Goal: Information Seeking & Learning: Learn about a topic

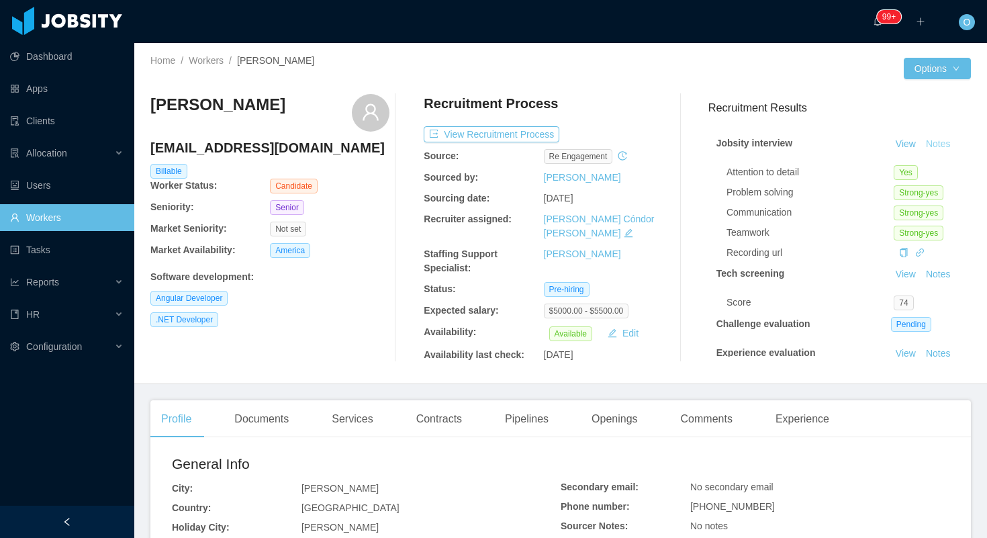
click at [950, 144] on button "Notes" at bounding box center [938, 144] width 36 height 16
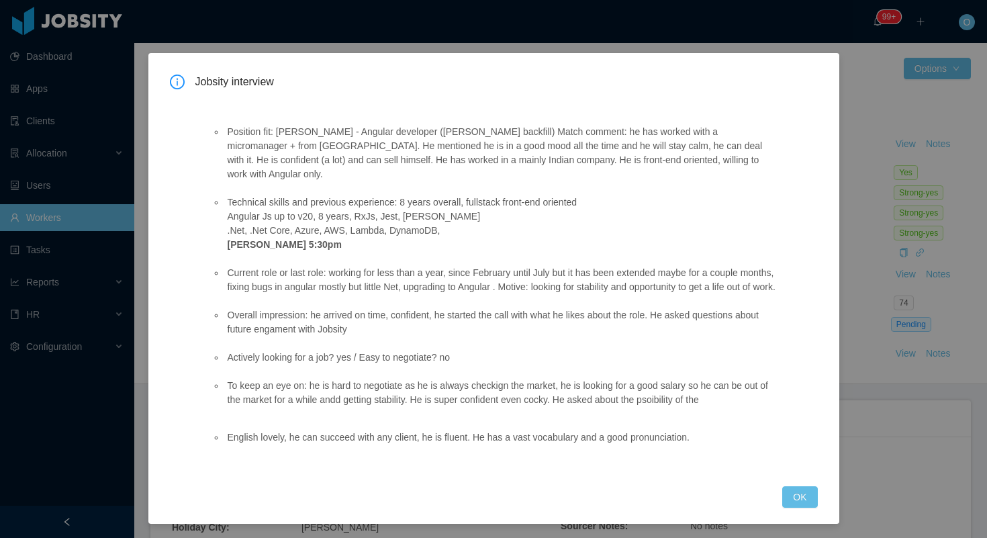
scroll to position [16, 0]
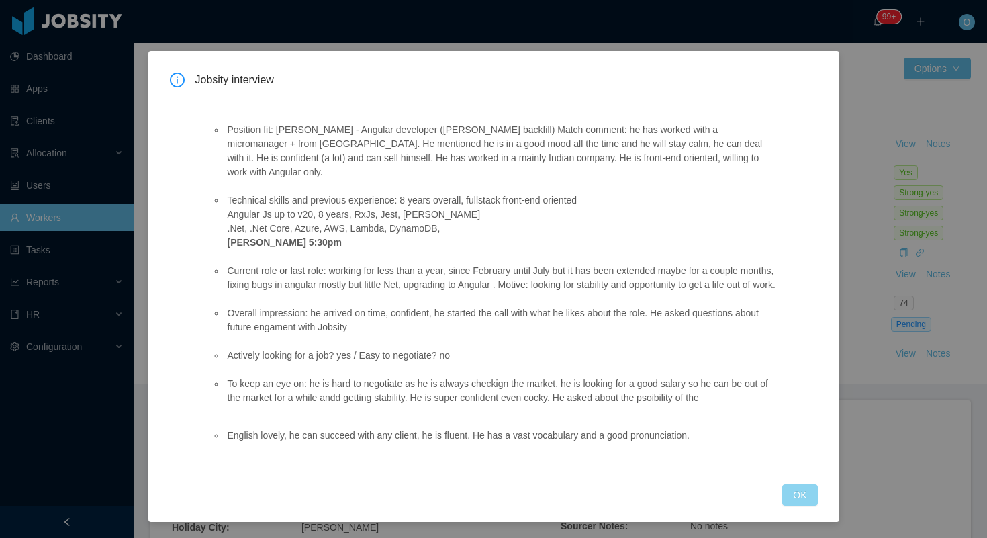
click at [793, 501] on button "OK" at bounding box center [799, 494] width 35 height 21
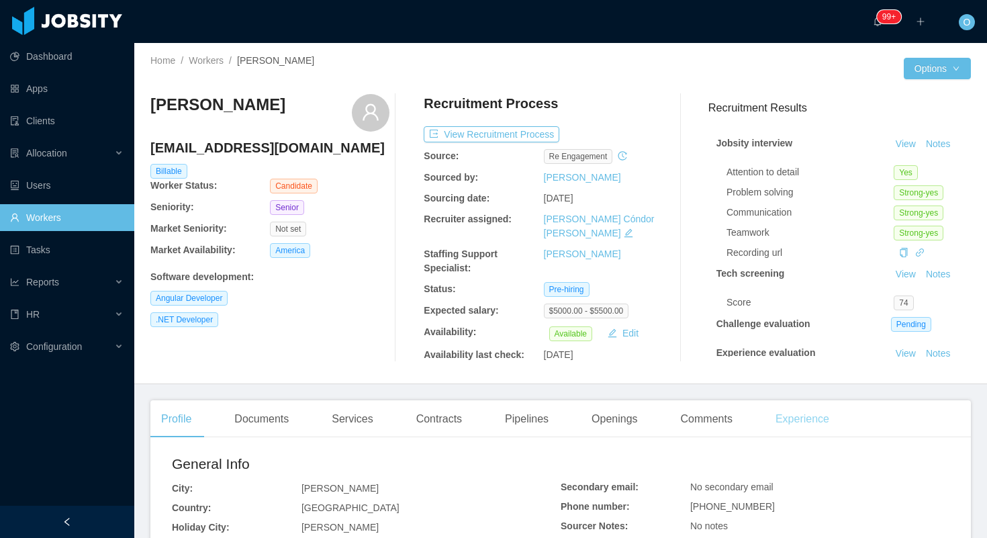
click at [801, 417] on div "Experience" at bounding box center [801, 419] width 75 height 38
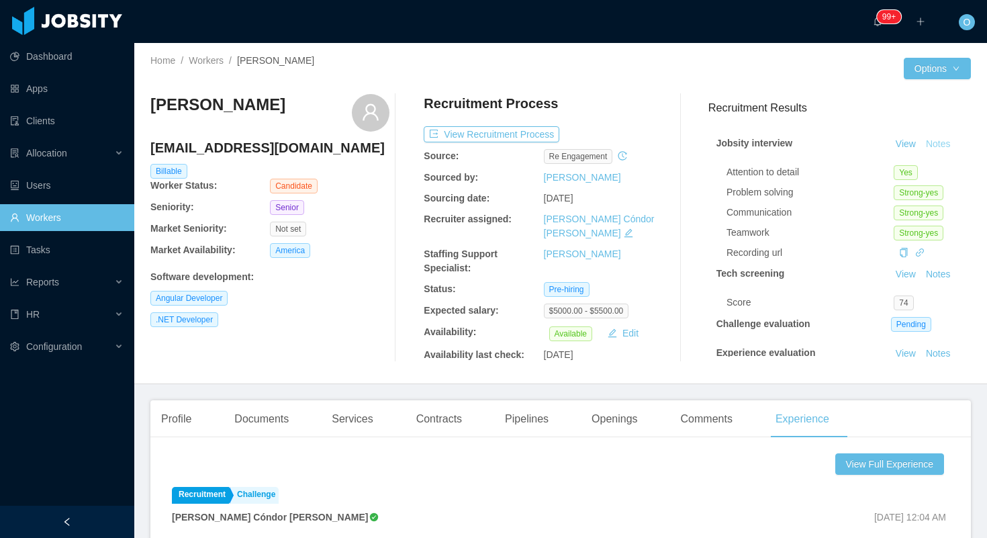
click at [942, 145] on button "Notes" at bounding box center [938, 144] width 36 height 16
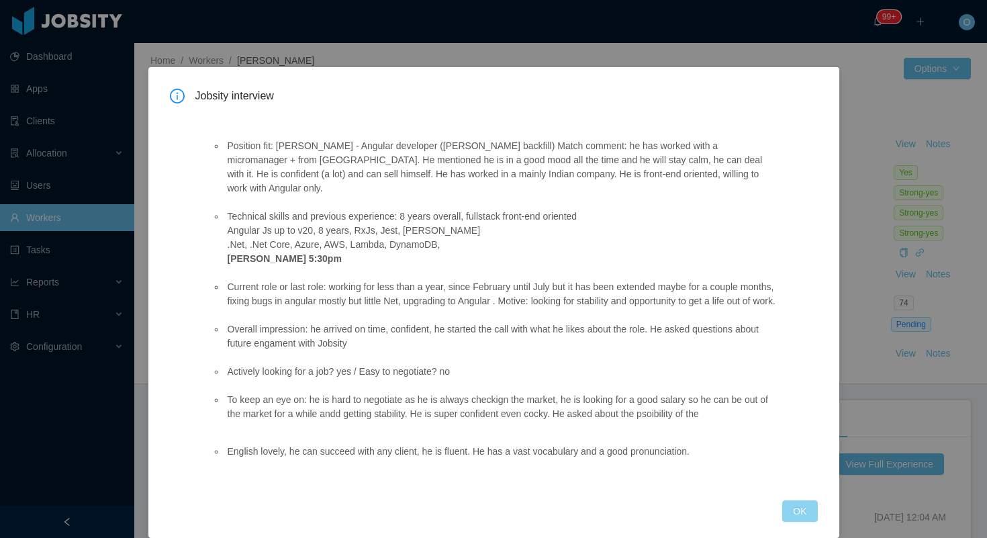
click at [787, 506] on button "OK" at bounding box center [799, 510] width 35 height 21
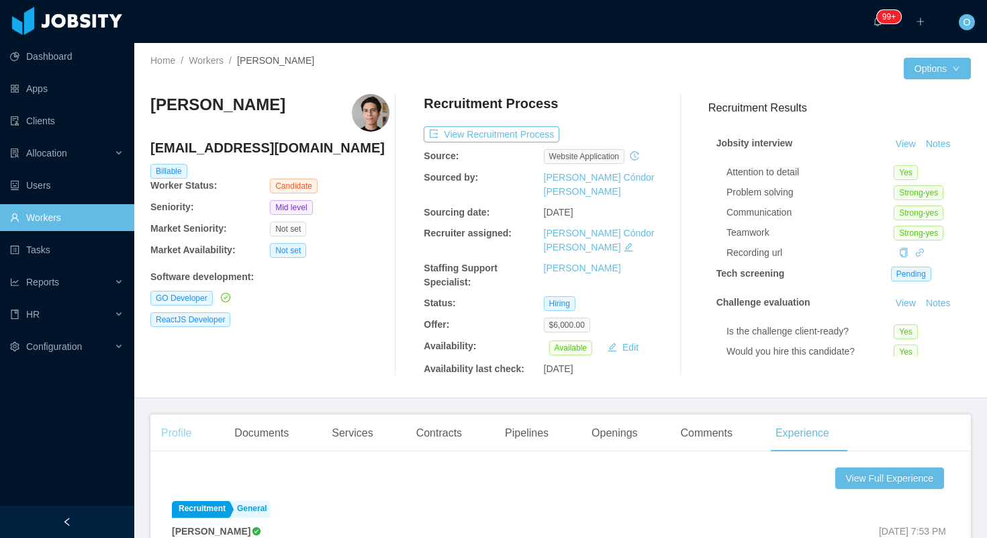
click at [181, 423] on div "Profile" at bounding box center [176, 433] width 52 height 38
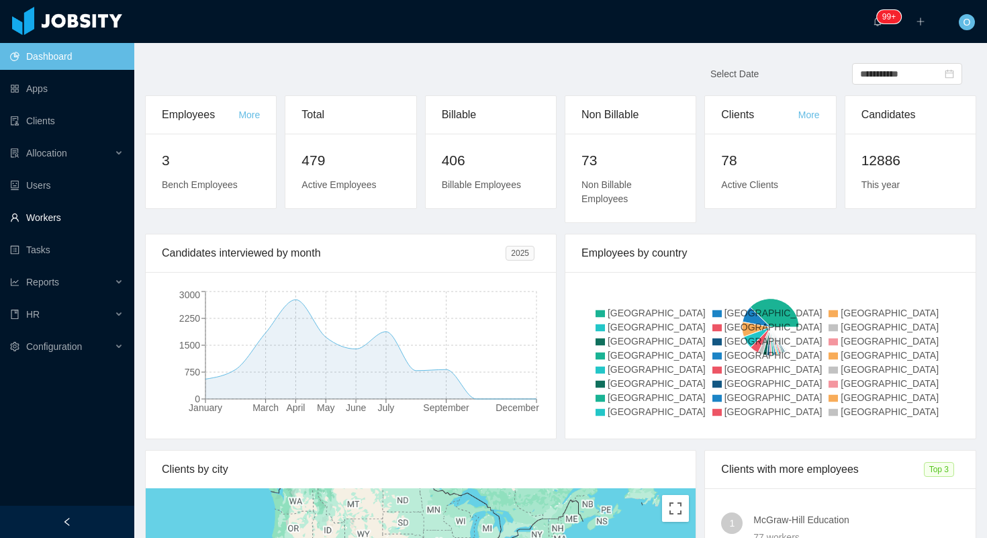
click at [29, 228] on link "Workers" at bounding box center [66, 217] width 113 height 27
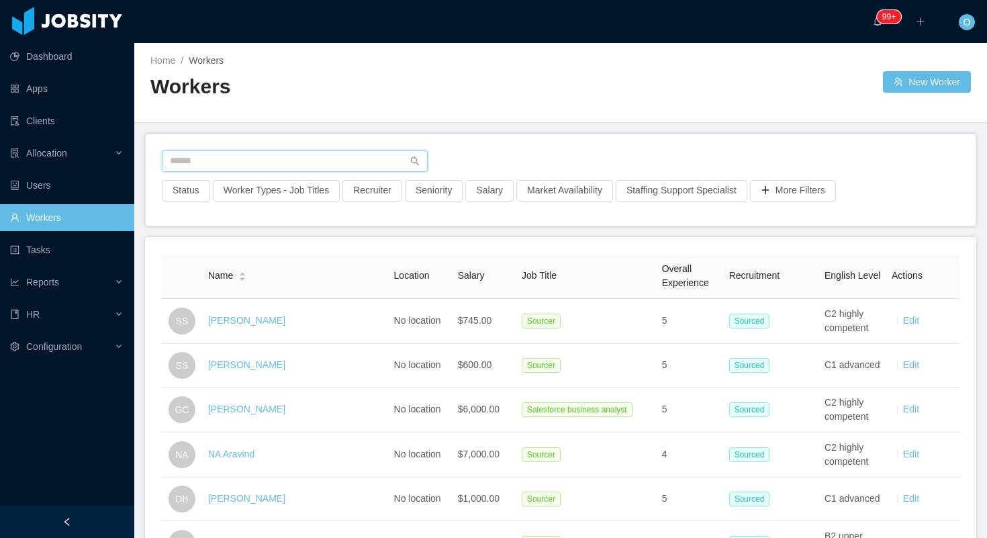
click at [311, 161] on input "text" at bounding box center [295, 160] width 266 height 21
paste input "**********"
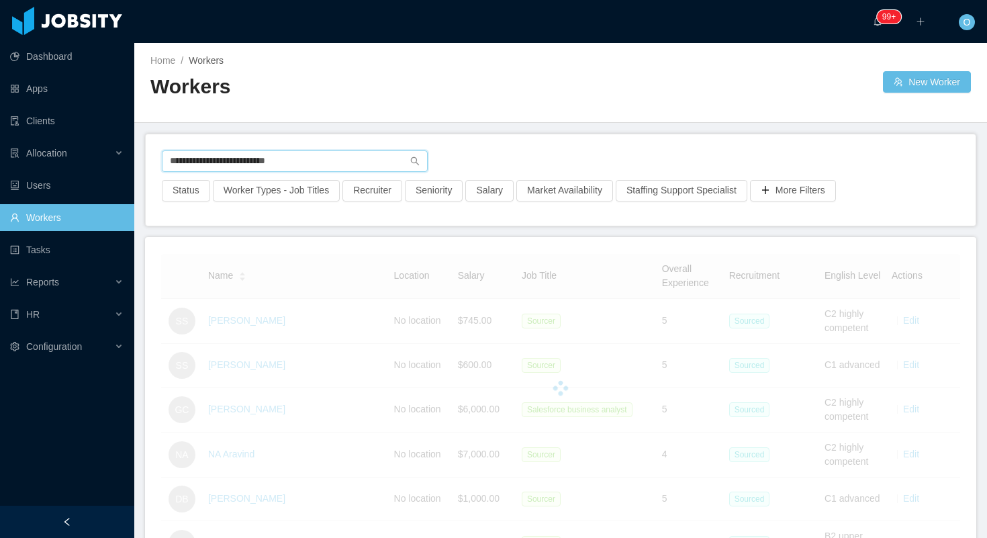
type input "**********"
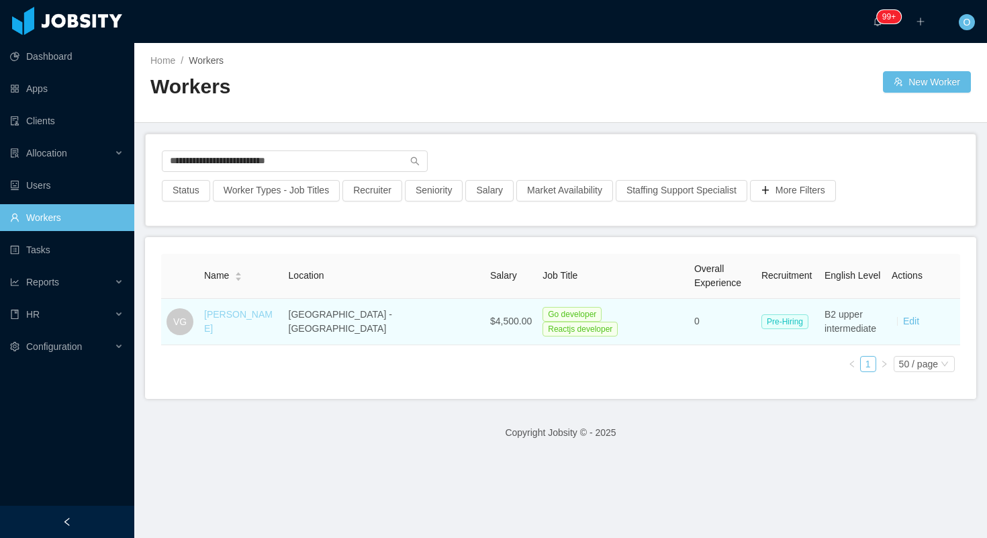
click at [240, 320] on link "[PERSON_NAME]" at bounding box center [238, 321] width 68 height 25
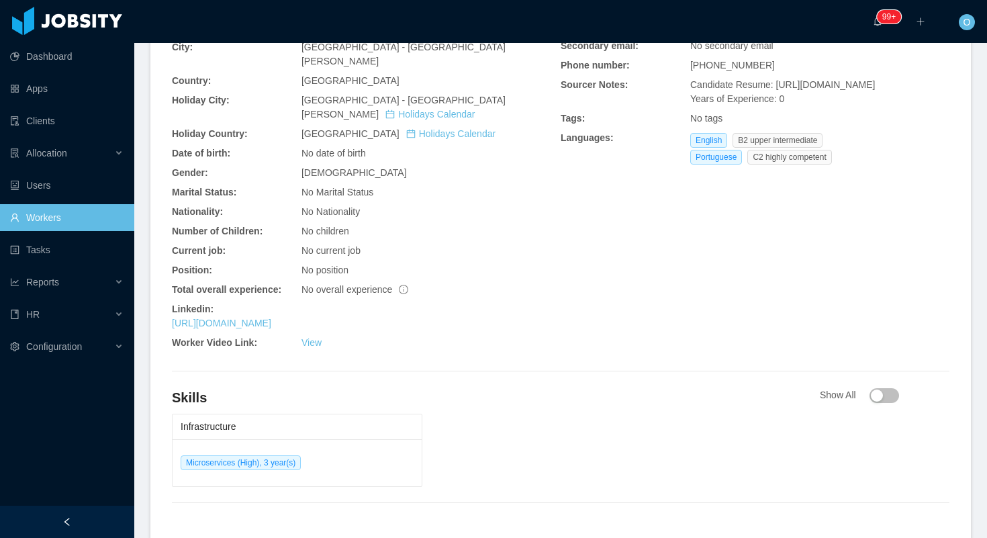
scroll to position [414, 0]
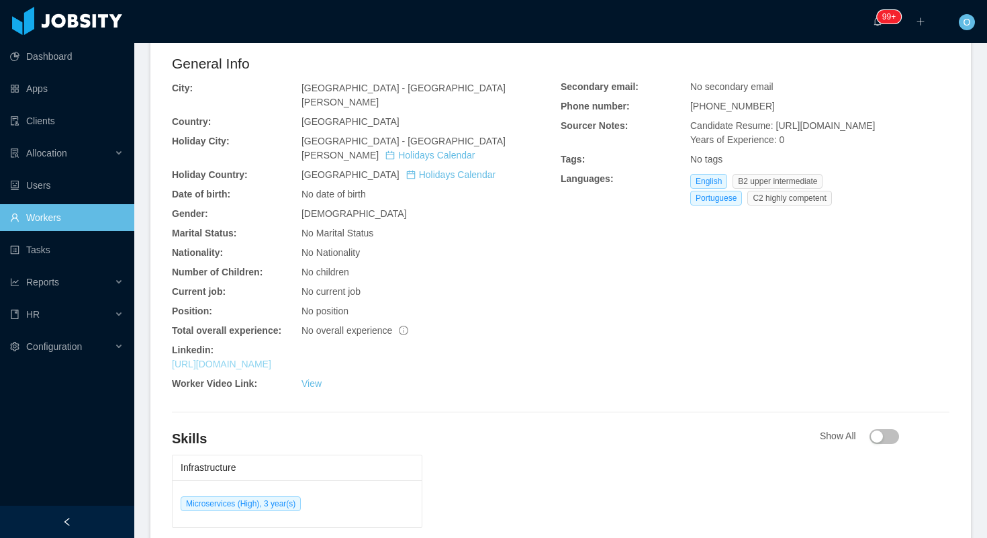
click at [271, 358] on link "https://www.linkedin.com/in/vitor-guidorizzi" at bounding box center [221, 363] width 99 height 11
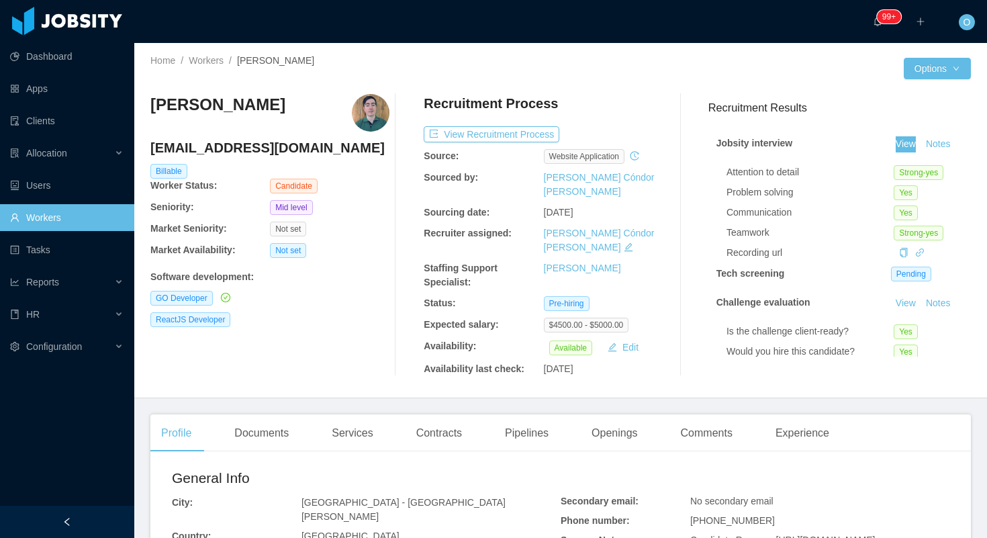
drag, startPoint x: 902, startPoint y: 146, endPoint x: 235, endPoint y: 9, distance: 681.1
click at [0, 0] on section "Dashboard Apps Clients Allocation Users Workers Tasks Reports HR Configuration …" at bounding box center [493, 269] width 987 height 538
click at [935, 142] on button "Notes" at bounding box center [938, 144] width 36 height 16
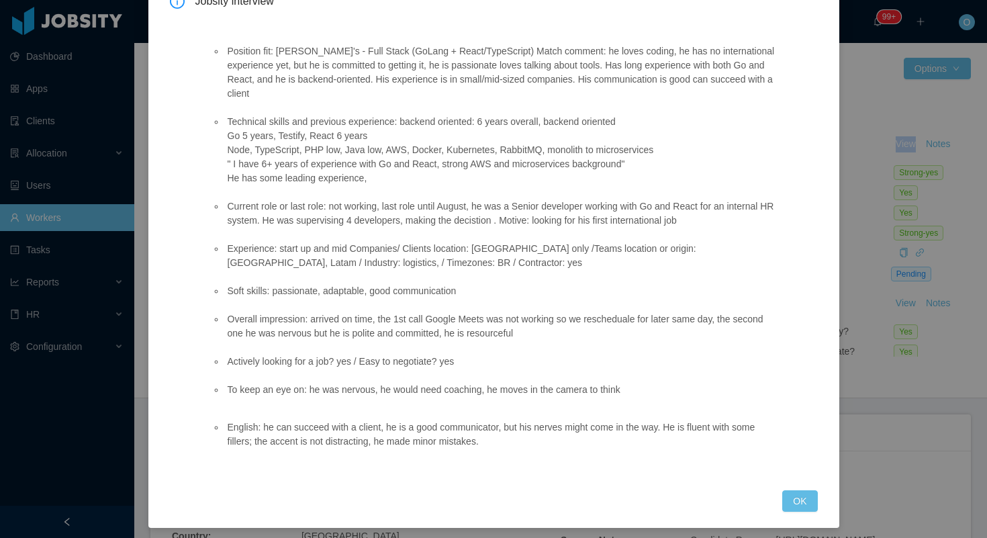
scroll to position [95, 0]
click at [801, 500] on button "OK" at bounding box center [799, 499] width 35 height 21
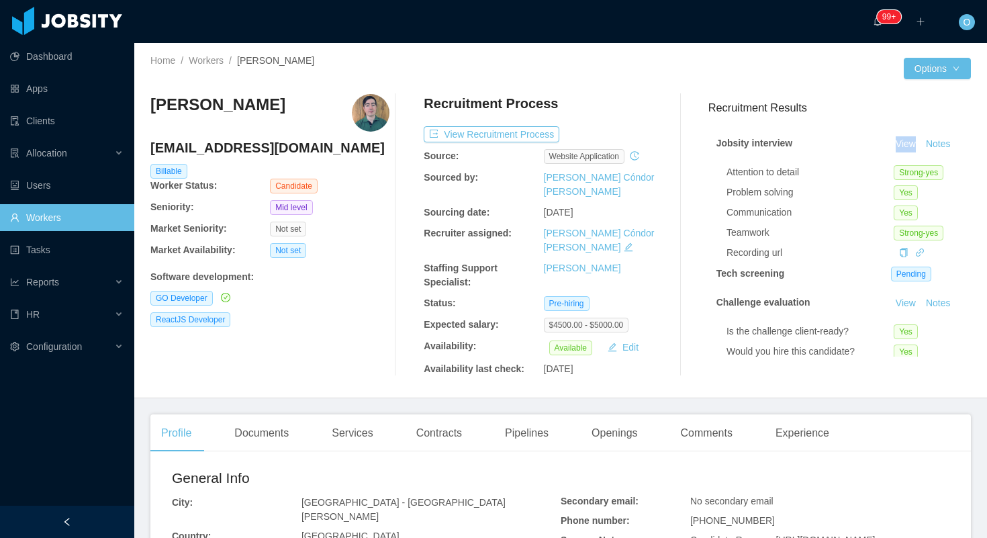
scroll to position [34, 0]
click at [454, 424] on div "Contracts" at bounding box center [438, 433] width 67 height 38
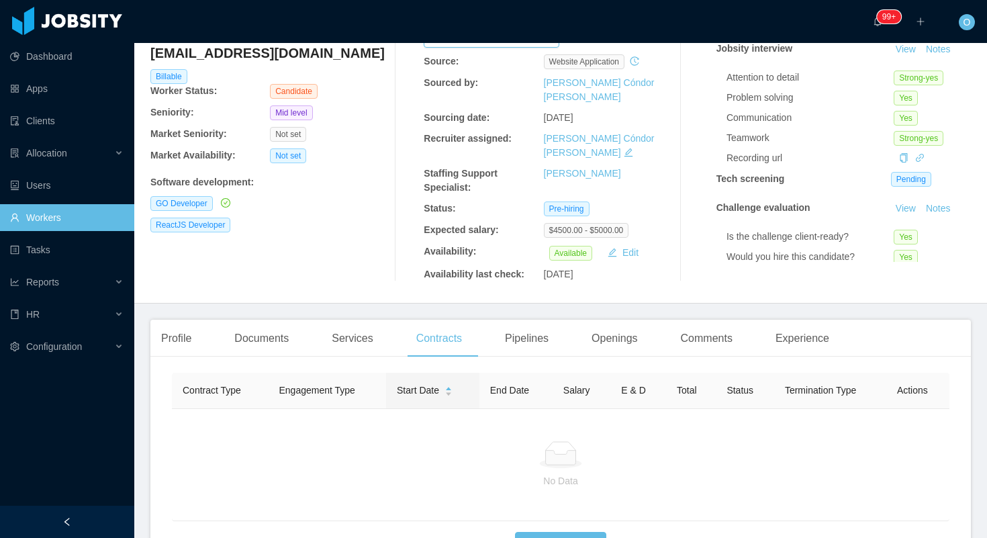
scroll to position [111, 0]
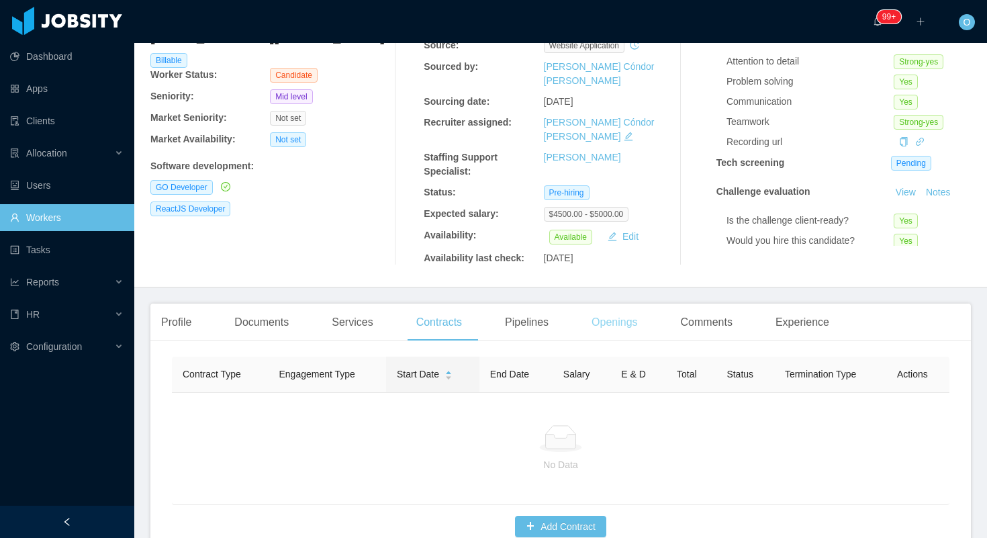
click at [617, 303] on div "Openings" at bounding box center [615, 322] width 68 height 38
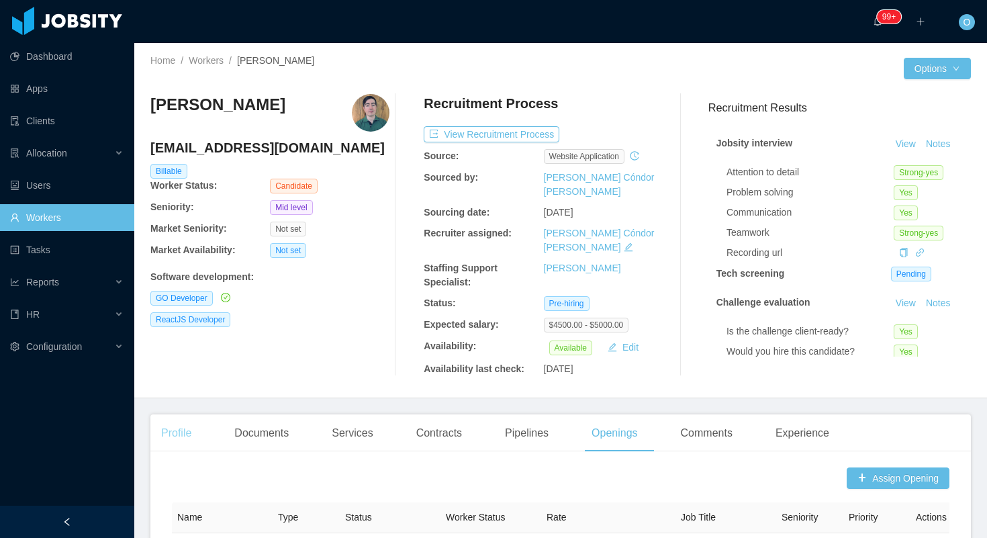
click at [189, 416] on div "Profile" at bounding box center [176, 433] width 52 height 38
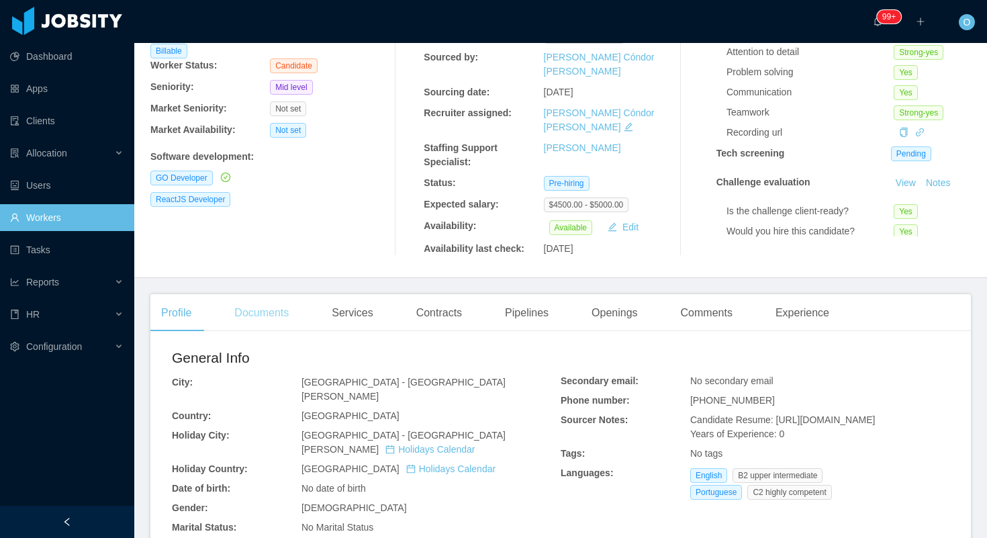
click at [284, 294] on div "Documents" at bounding box center [261, 313] width 76 height 38
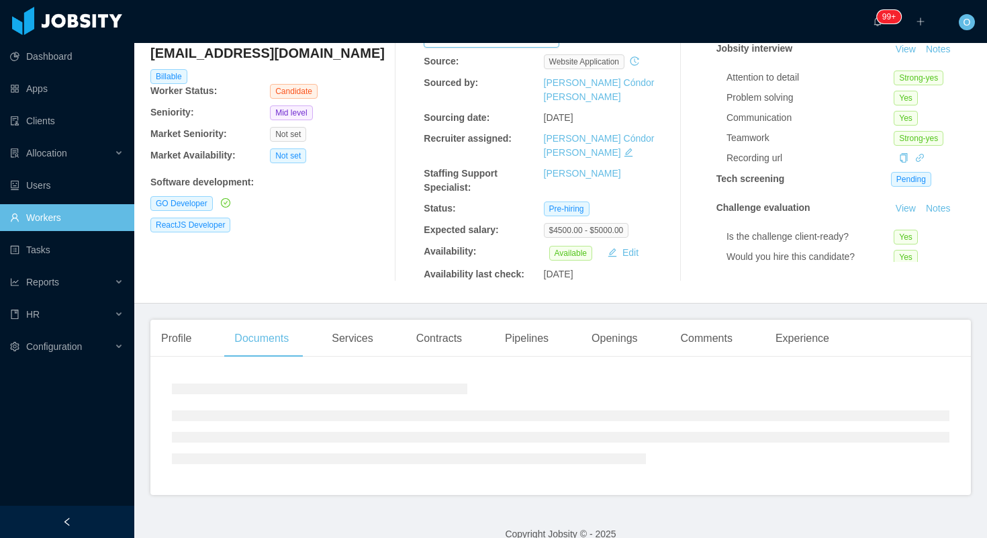
scroll to position [113, 0]
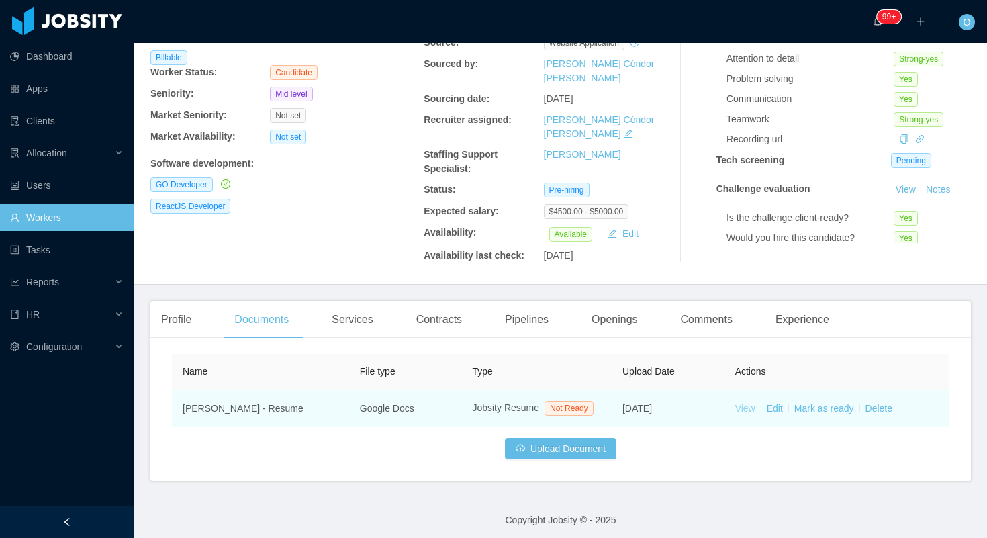
click at [740, 403] on link "View" at bounding box center [745, 408] width 20 height 11
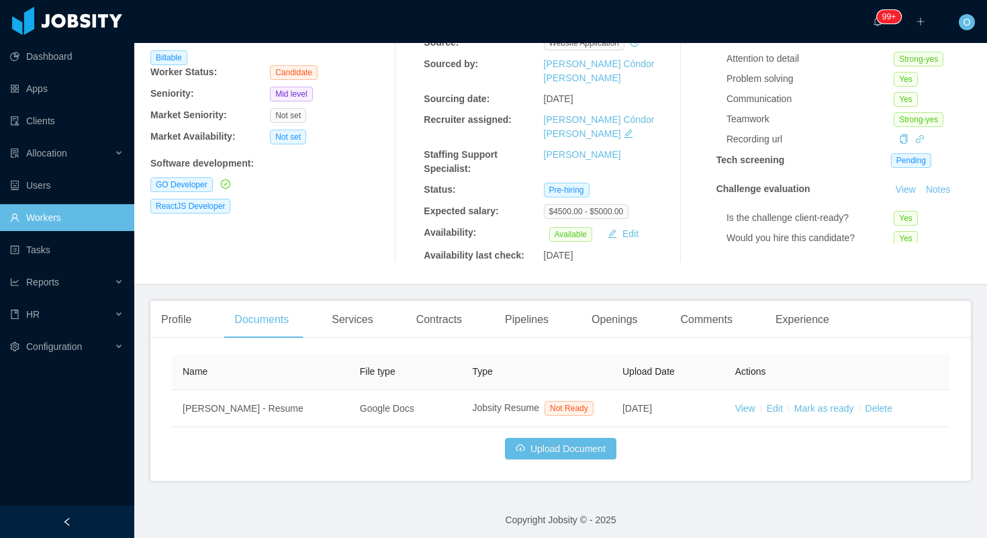
scroll to position [0, 0]
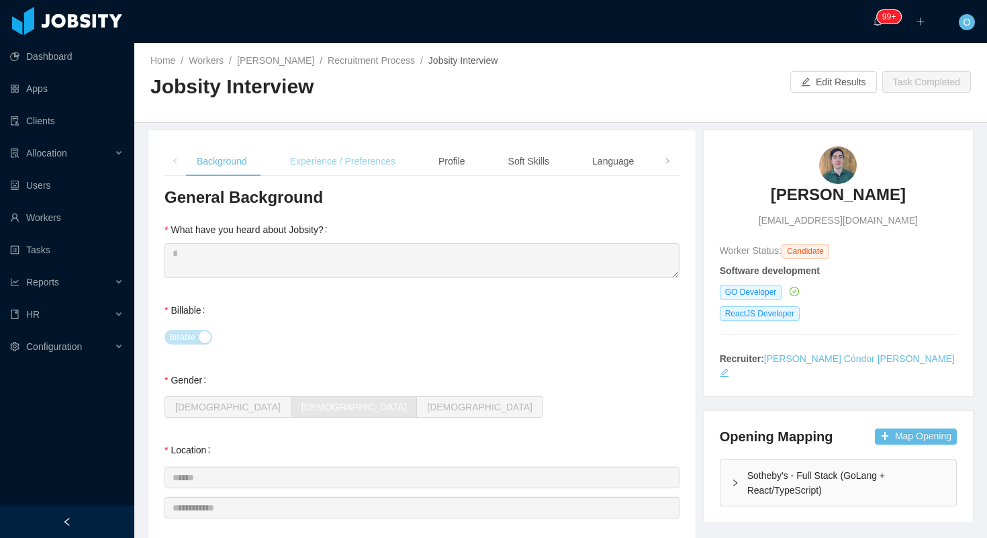
click at [350, 173] on div "Experience / Preferences" at bounding box center [342, 161] width 127 height 30
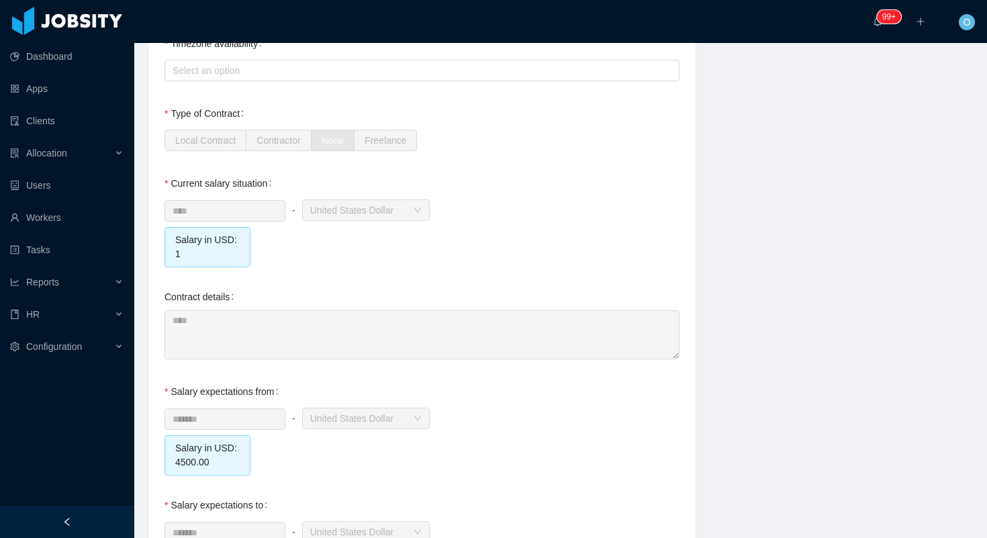
scroll to position [1405, 0]
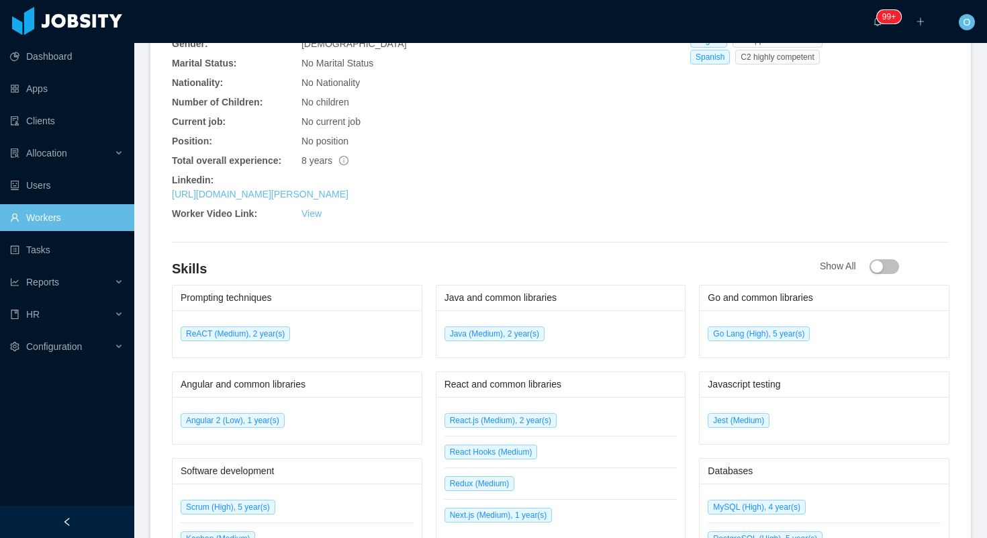
scroll to position [523, 0]
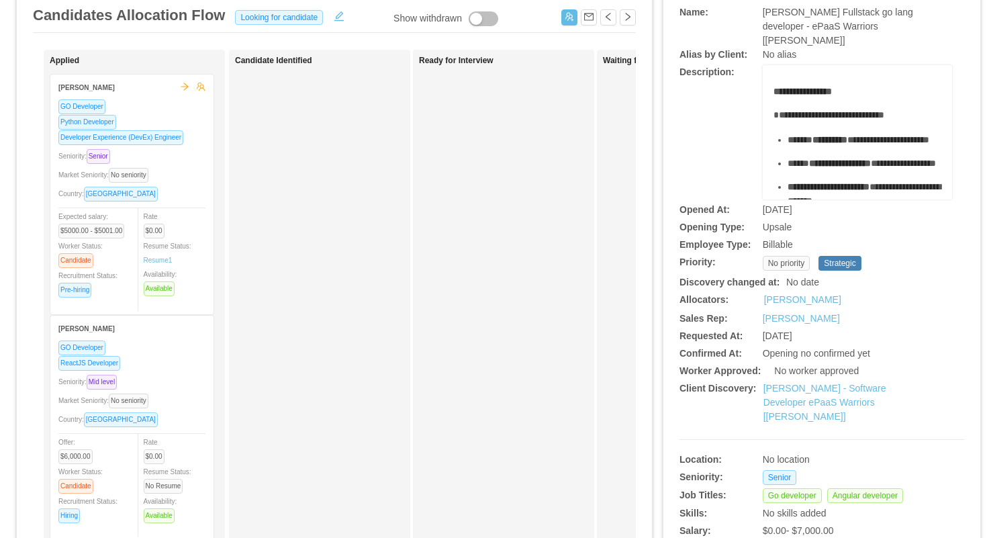
scroll to position [95, 0]
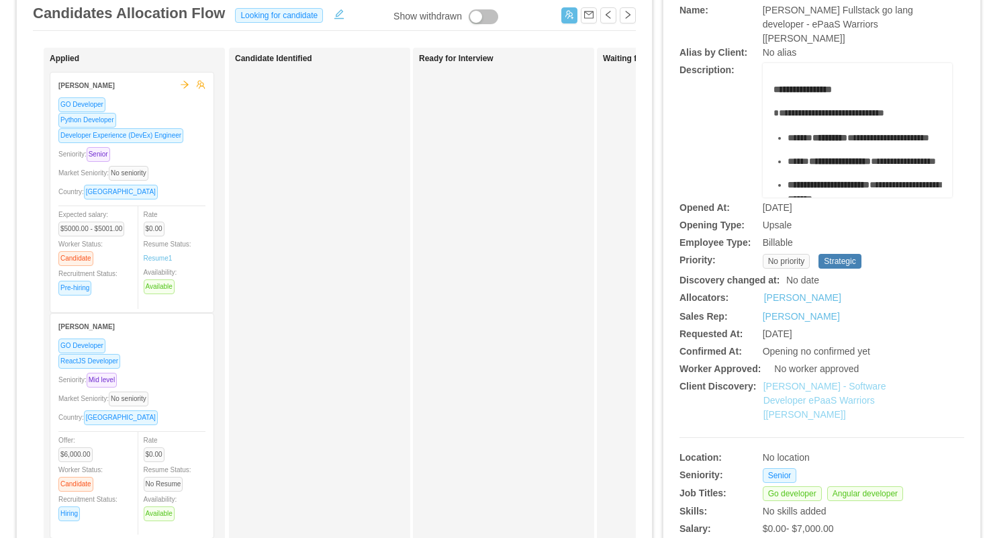
click at [783, 381] on link "McGraw-Hill - Software Developer ePaaS Warriors [Mohammed Zayeem]" at bounding box center [824, 400] width 123 height 39
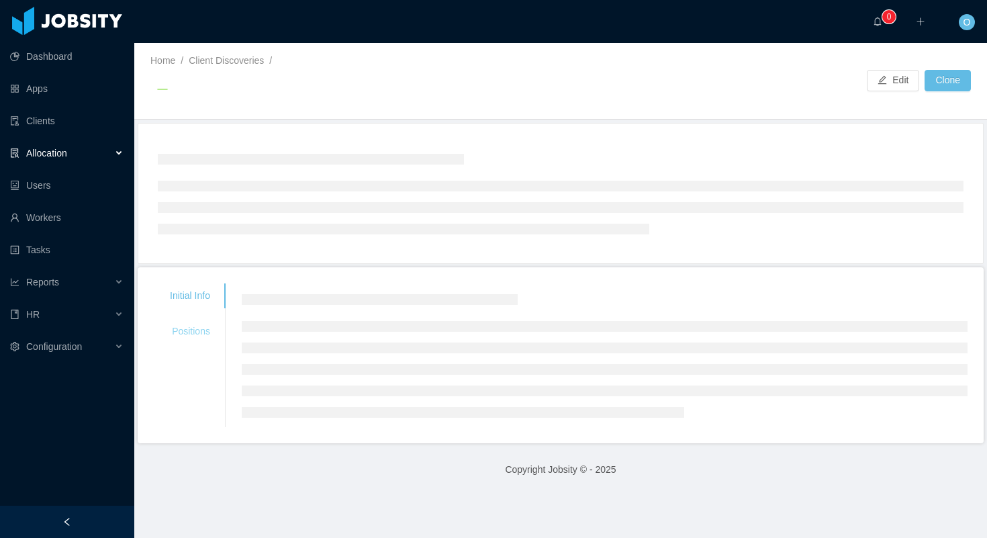
click at [207, 330] on div "Positions" at bounding box center [190, 331] width 72 height 25
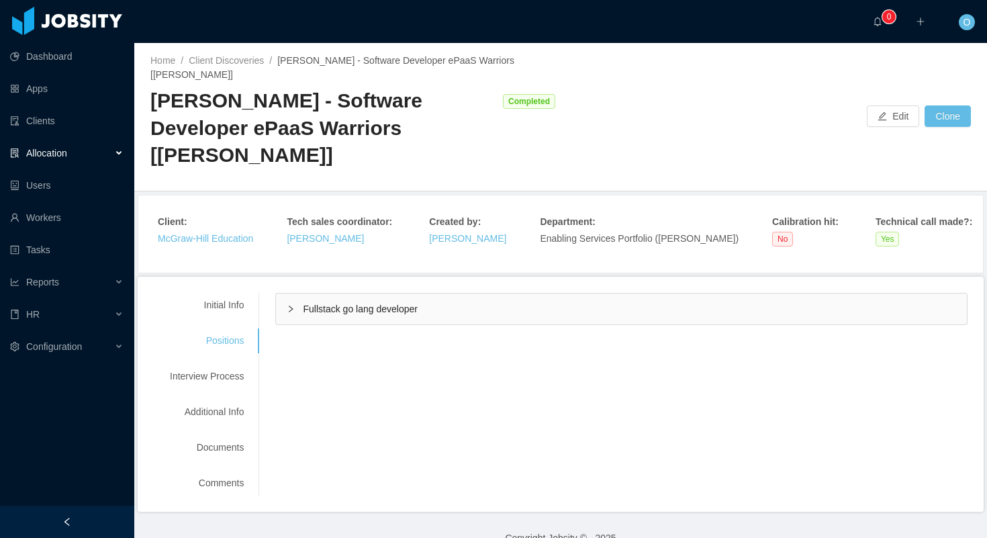
click at [281, 311] on div "Fullstack go lang developer" at bounding box center [621, 308] width 691 height 31
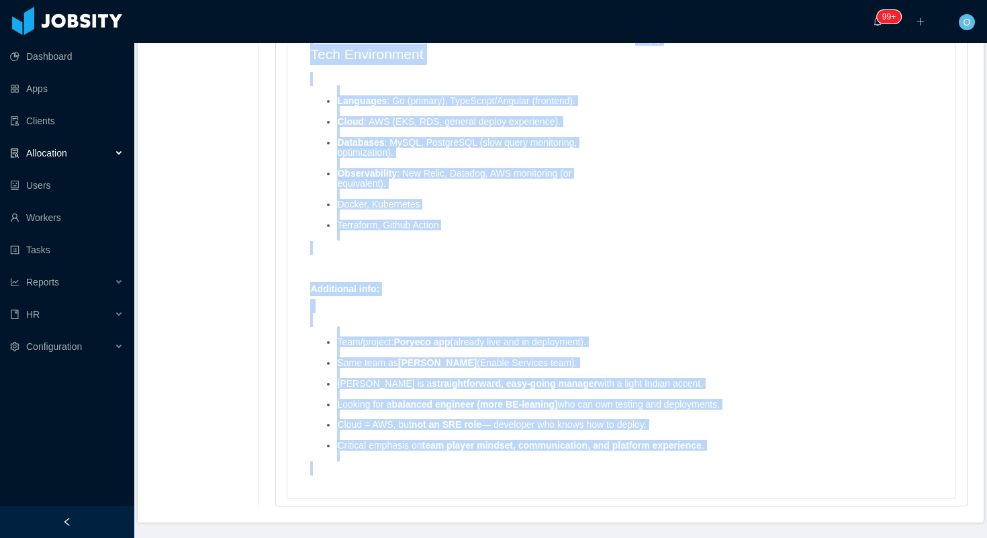
scroll to position [1667, 0]
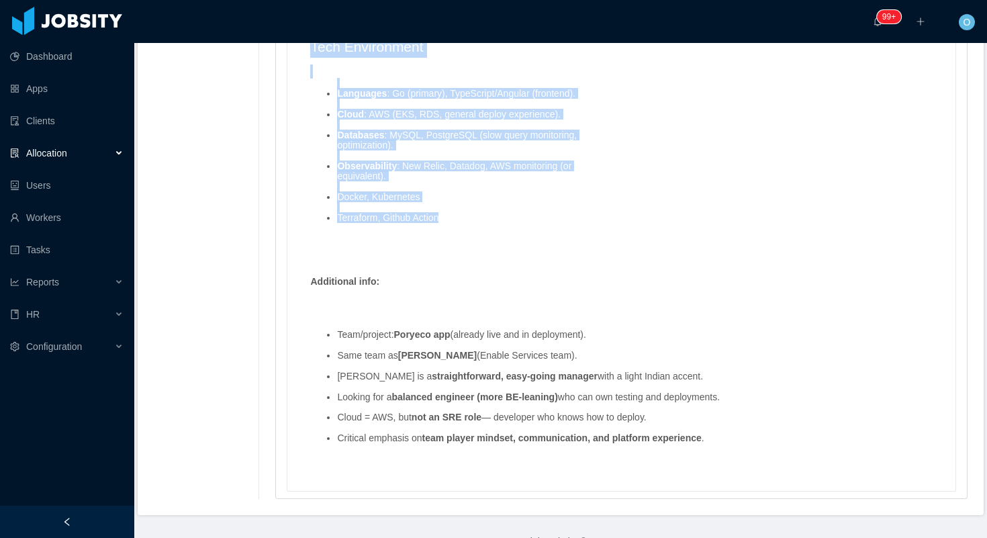
drag, startPoint x: 314, startPoint y: 171, endPoint x: 458, endPoint y: 219, distance: 152.2
click at [458, 219] on div "Mandatory skills : full stack Developer - Level 3 Strong Go backend development…" at bounding box center [458, 34] width 311 height 425
copy div "Mandatory skills : full stack Developer - Level 3 Strong Go backend development…"
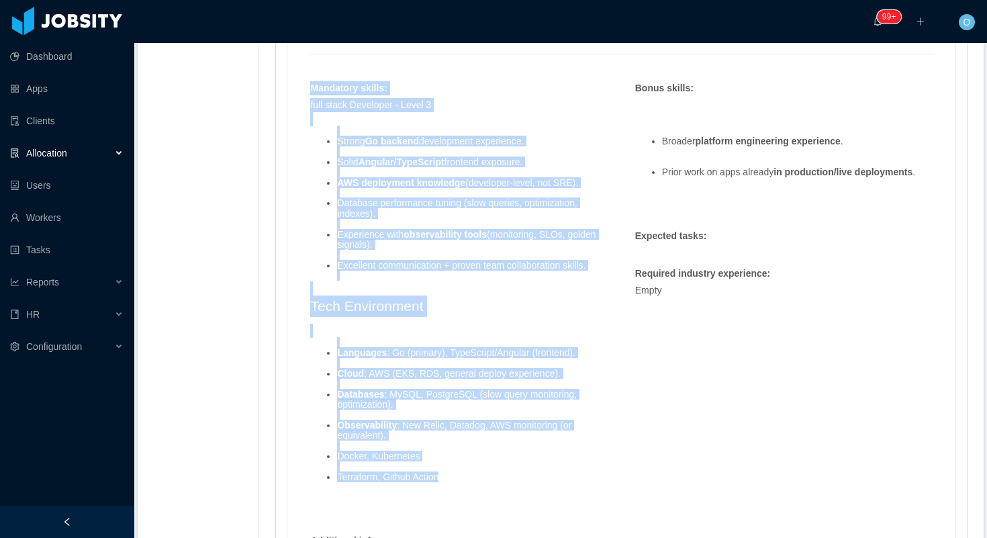
scroll to position [1407, 0]
copy div "Mandatory skills : full stack Developer - Level 3 Strong Go backend development…"
click at [489, 286] on div "full stack Developer - Level 3 Strong Go backend development experience. Solid …" at bounding box center [458, 303] width 311 height 409
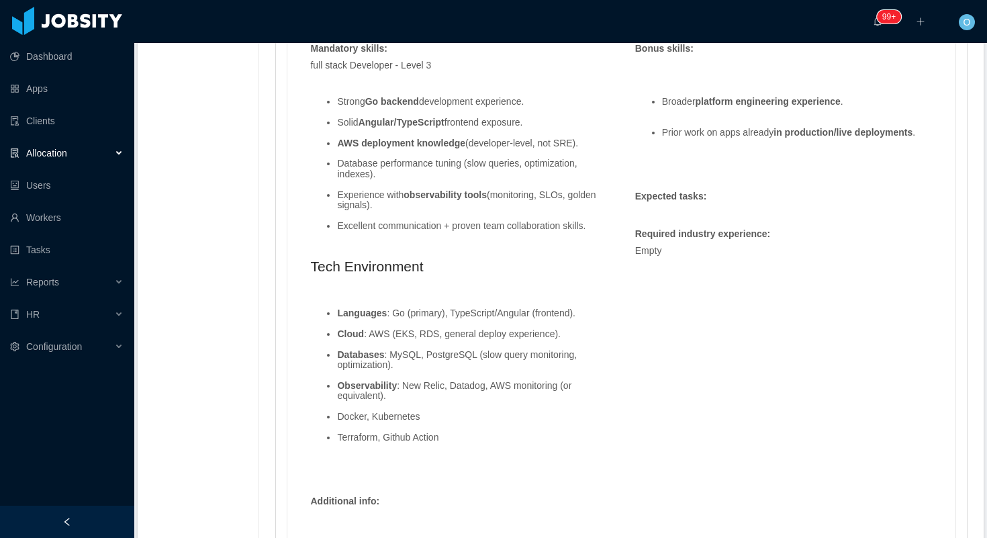
scroll to position [1452, 0]
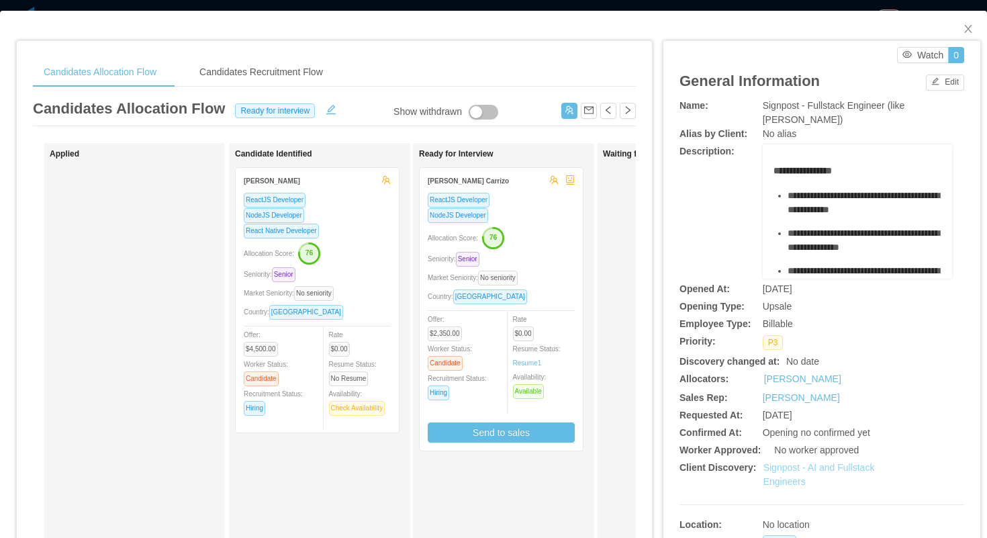
click at [799, 467] on link "Signpost - AI and Fullstack Engineers" at bounding box center [818, 474] width 111 height 25
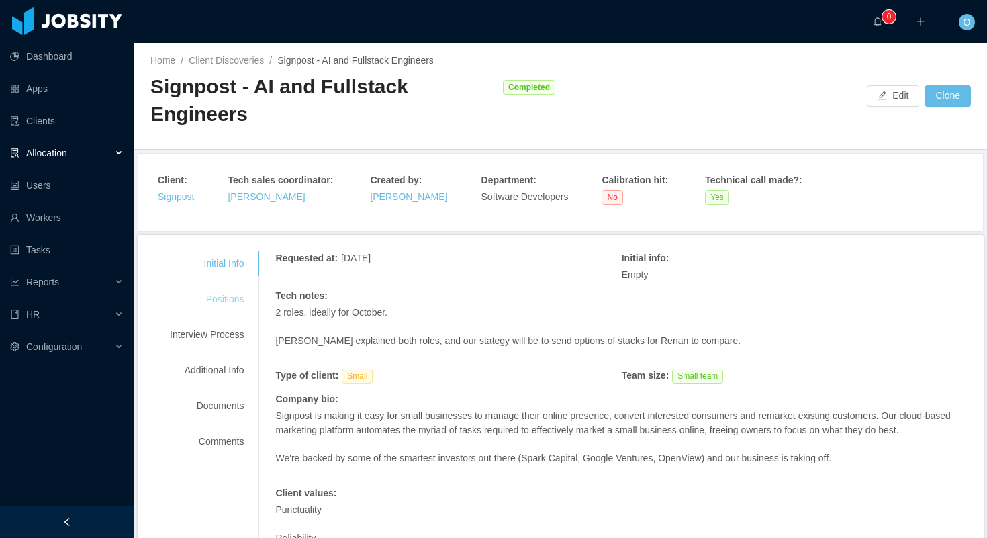
click at [224, 287] on div "Positions" at bounding box center [207, 299] width 106 height 25
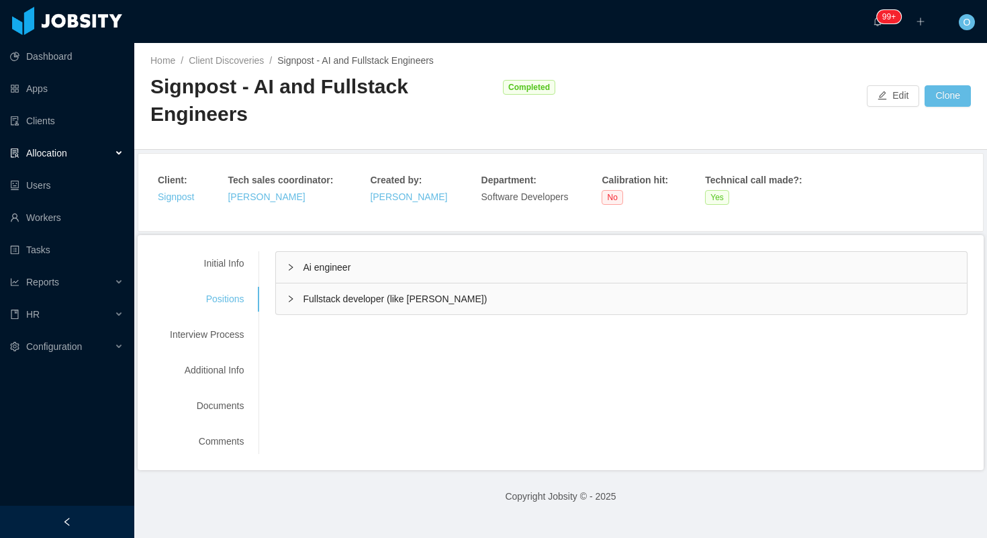
click at [295, 295] on icon "icon: right" at bounding box center [291, 299] width 8 height 8
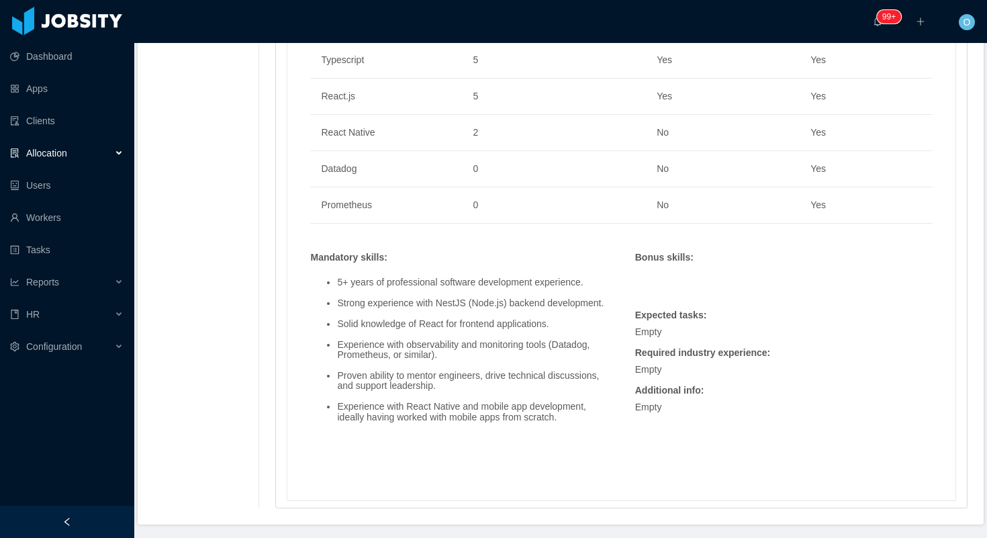
scroll to position [958, 0]
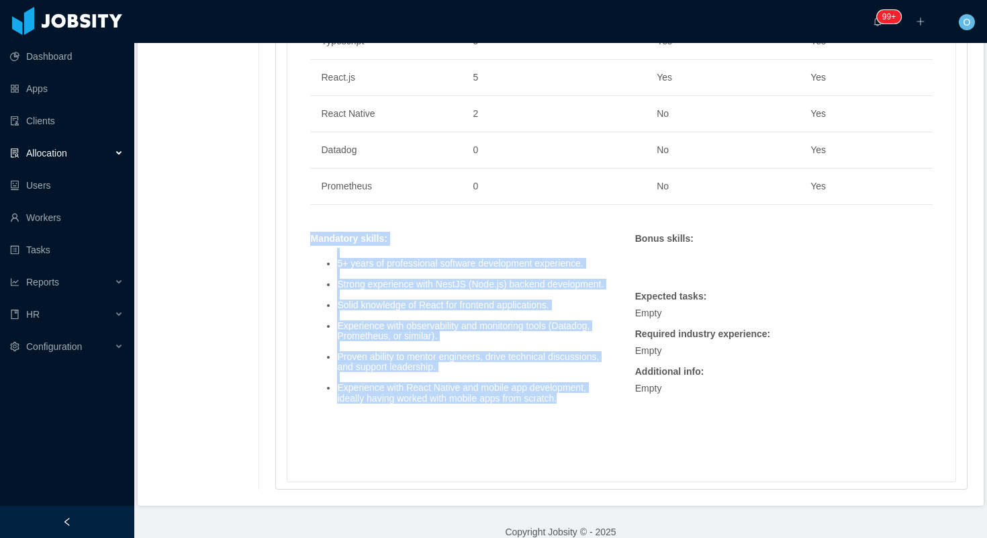
drag, startPoint x: 315, startPoint y: 213, endPoint x: 572, endPoint y: 382, distance: 307.3
click at [572, 382] on div "Mandatory skills : 5+ years of professional software development experience. St…" at bounding box center [458, 335] width 311 height 207
copy div "Mandatory skills : 5+ years of professional software development experience. St…"
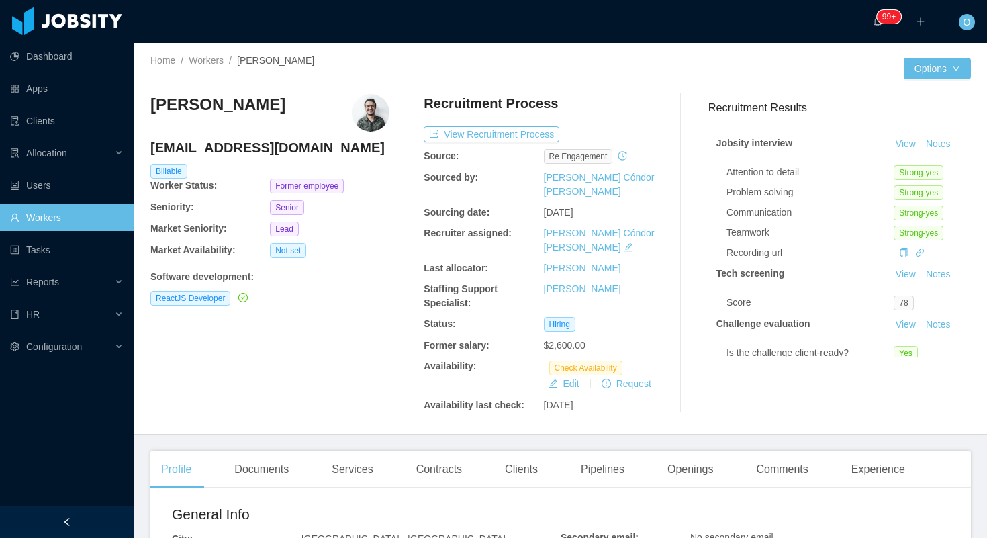
scroll to position [559, 0]
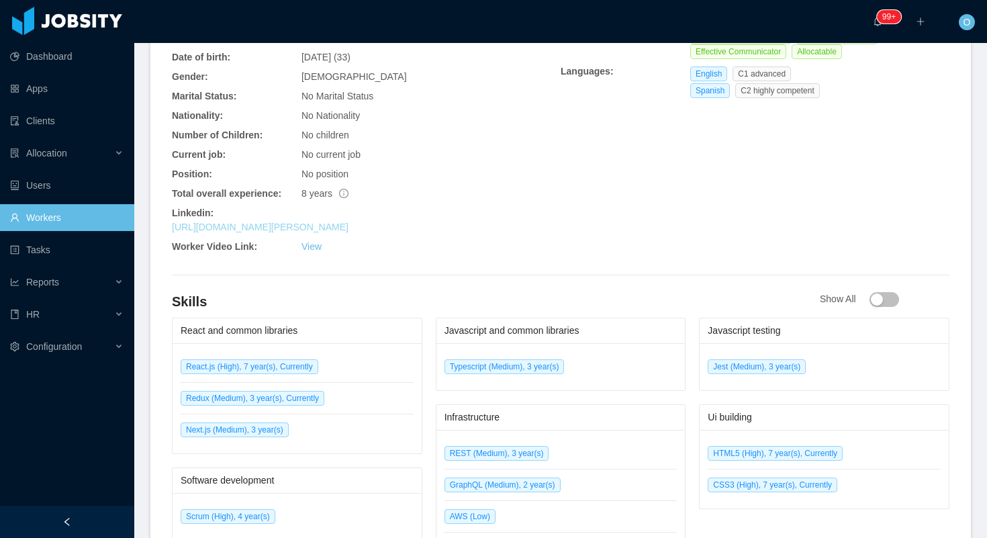
click at [315, 221] on link "https://www.linkedin.com/in/andres-perez2492" at bounding box center [260, 226] width 177 height 11
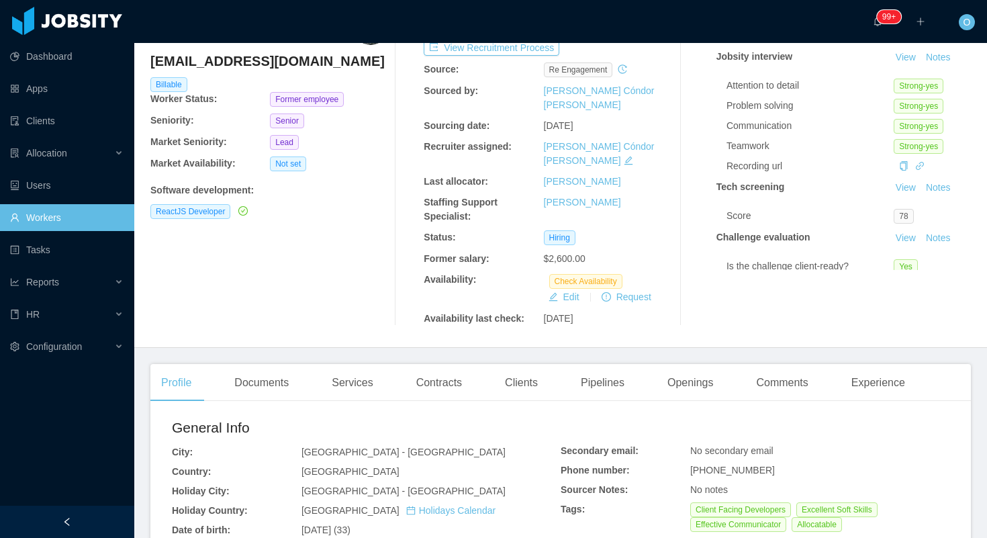
scroll to position [0, 0]
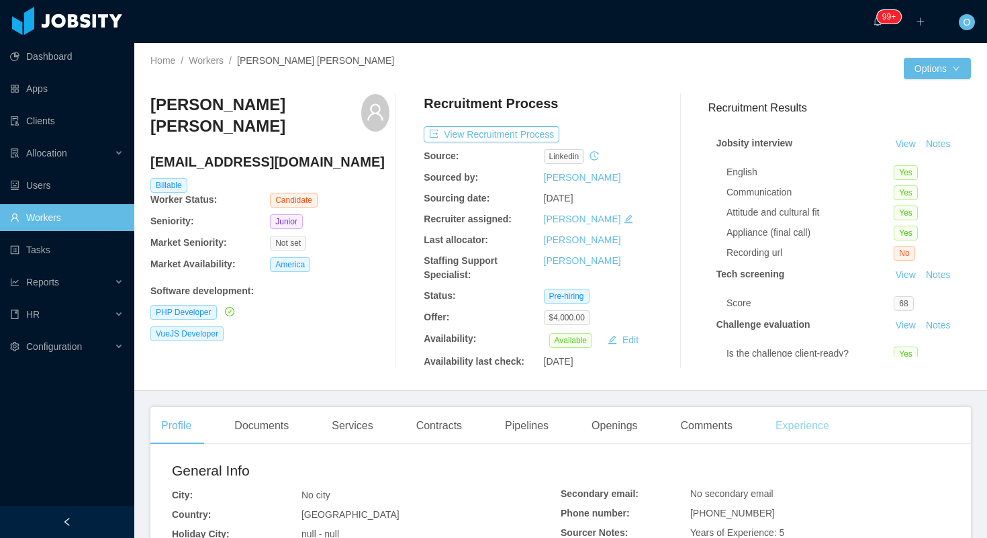
click at [798, 427] on div "Experience" at bounding box center [801, 426] width 75 height 38
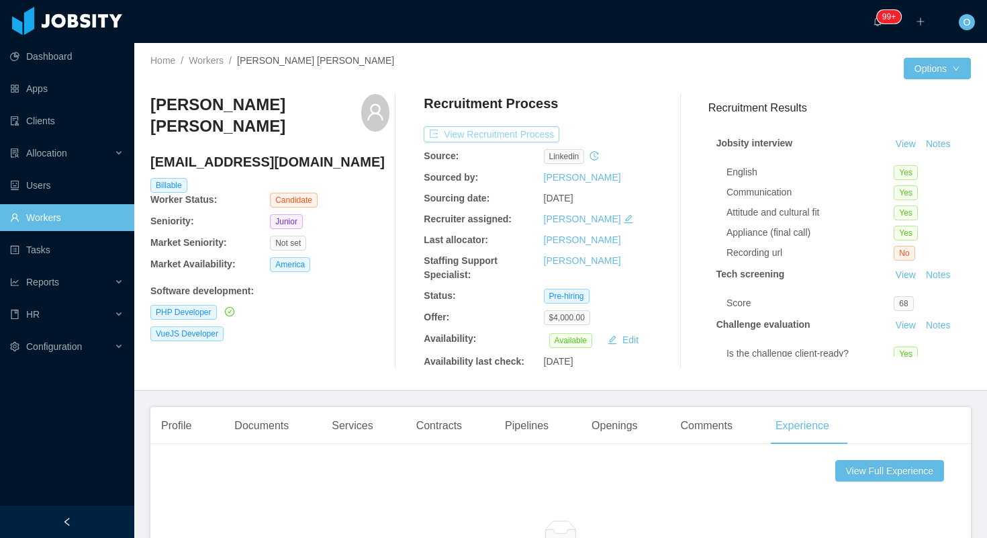
click at [542, 130] on button "View Recruitment Process" at bounding box center [491, 134] width 136 height 16
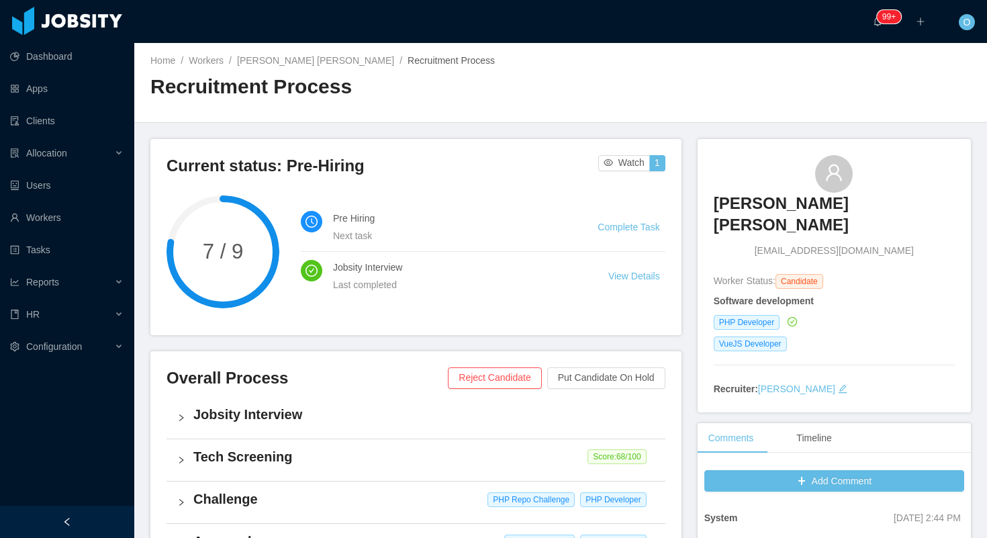
click at [810, 244] on span "raine1120@gmail.com" at bounding box center [833, 251] width 159 height 14
copy span "raine1120@gmail.com"
click at [301, 65] on link "Raine Amin Sanchez Miranda" at bounding box center [315, 60] width 157 height 11
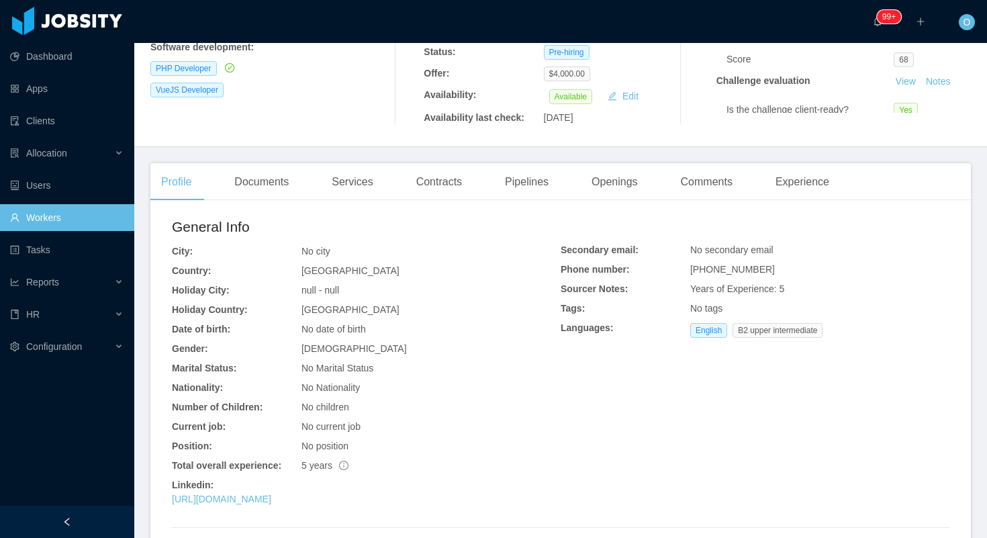
scroll to position [270, 0]
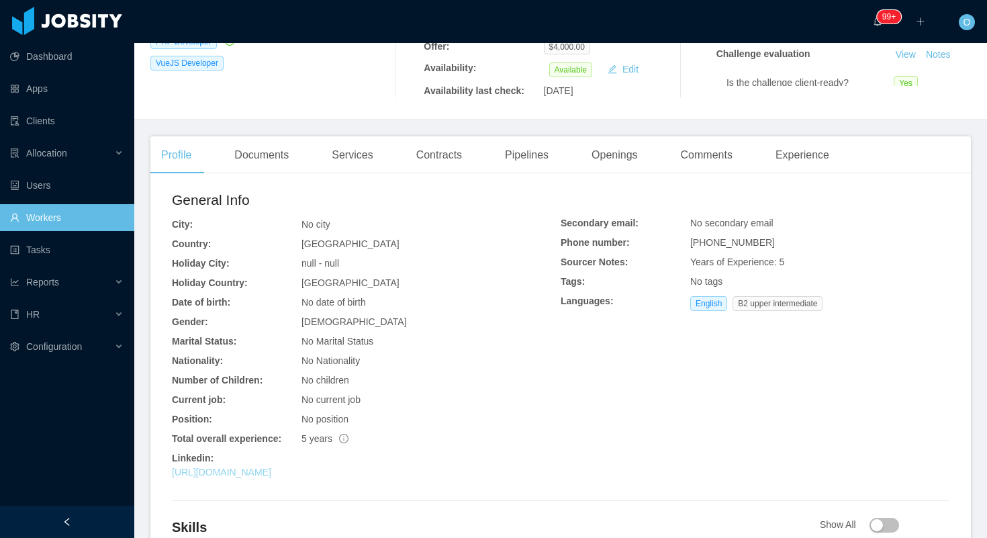
click at [271, 470] on link "https://www.linkedin.com/in/rsanchezm11" at bounding box center [221, 471] width 99 height 11
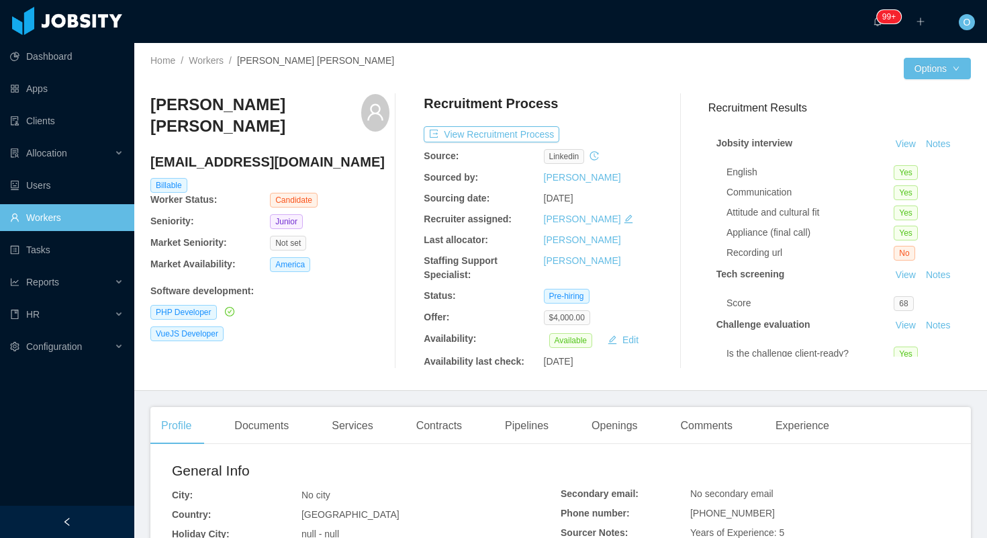
click at [242, 158] on h4 "raine1120@gmail.com" at bounding box center [269, 161] width 239 height 19
copy h4 "raine1120@gmail.com"
click at [545, 130] on button "View Recruitment Process" at bounding box center [491, 134] width 136 height 16
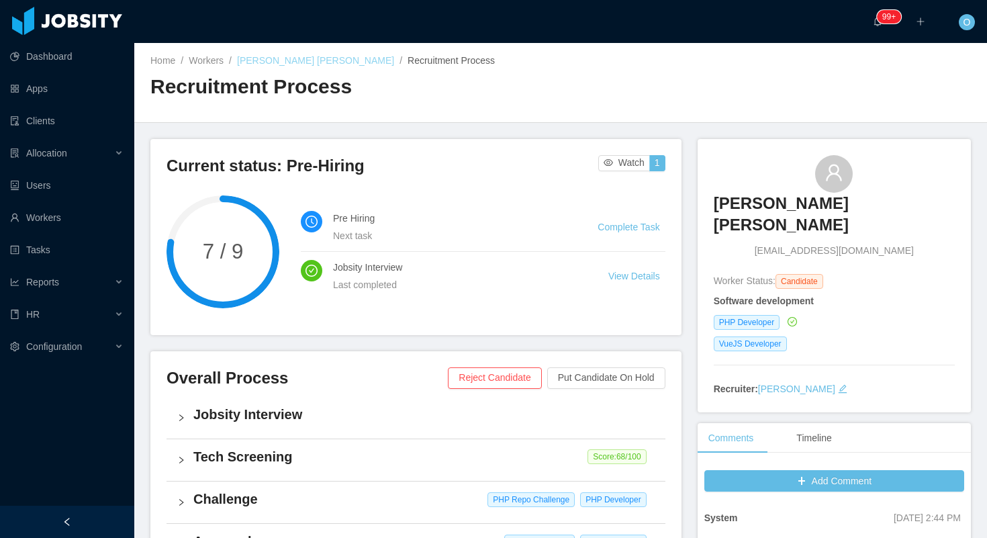
click at [293, 60] on link "Raine Amin Sanchez Miranda" at bounding box center [315, 60] width 157 height 11
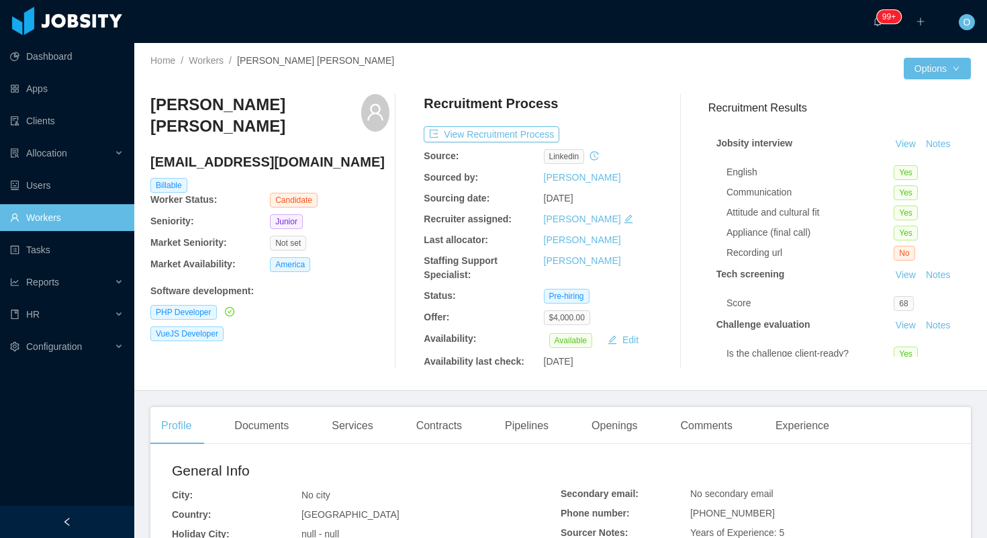
scroll to position [103, 0]
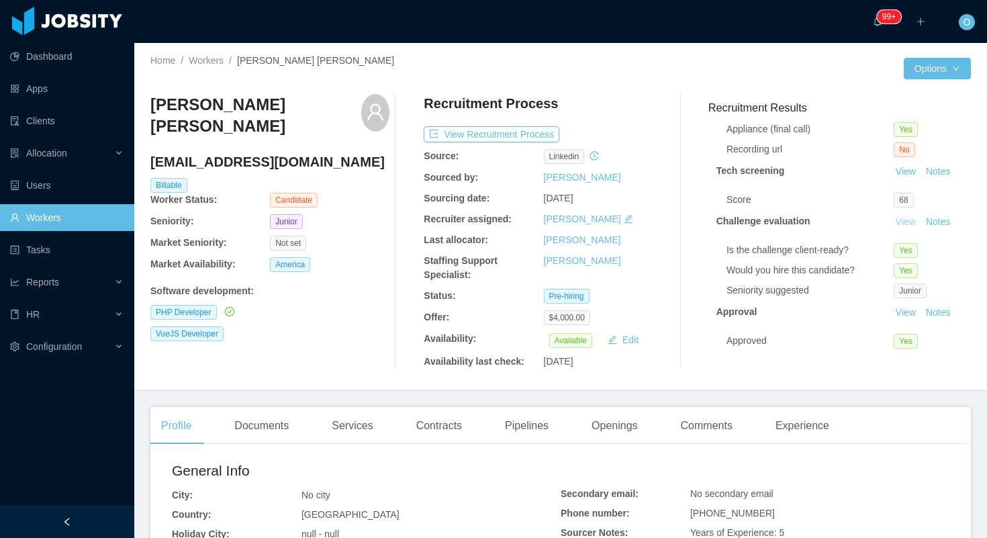
click at [905, 224] on link "View" at bounding box center [906, 221] width 30 height 11
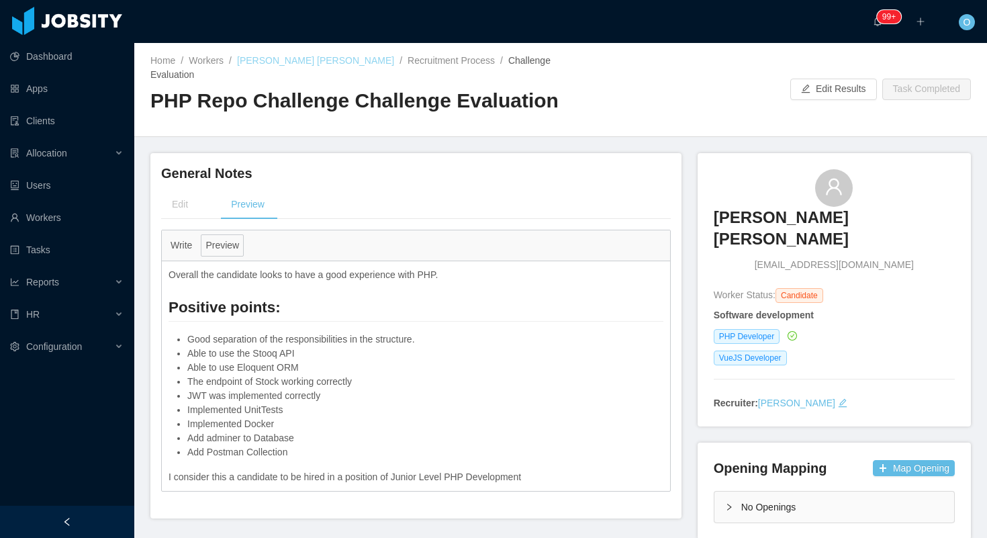
click at [302, 56] on link "Raine Amin Sanchez Miranda" at bounding box center [315, 60] width 157 height 11
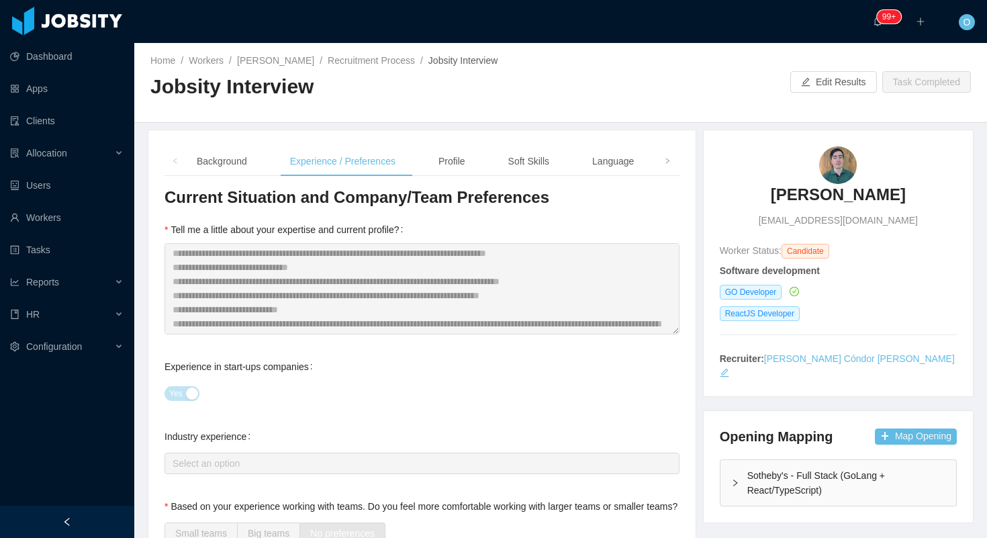
scroll to position [1405, 0]
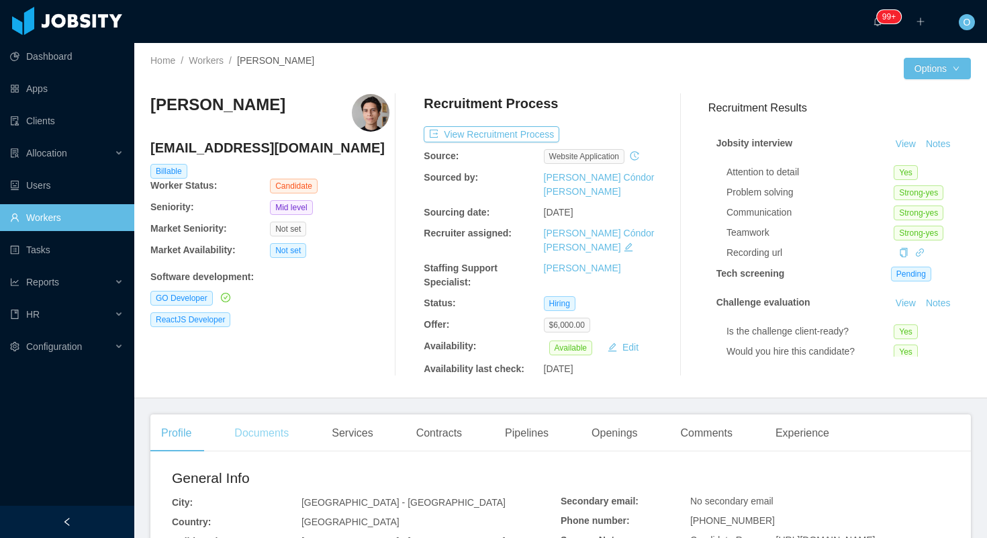
click at [272, 414] on div "Documents" at bounding box center [261, 433] width 76 height 38
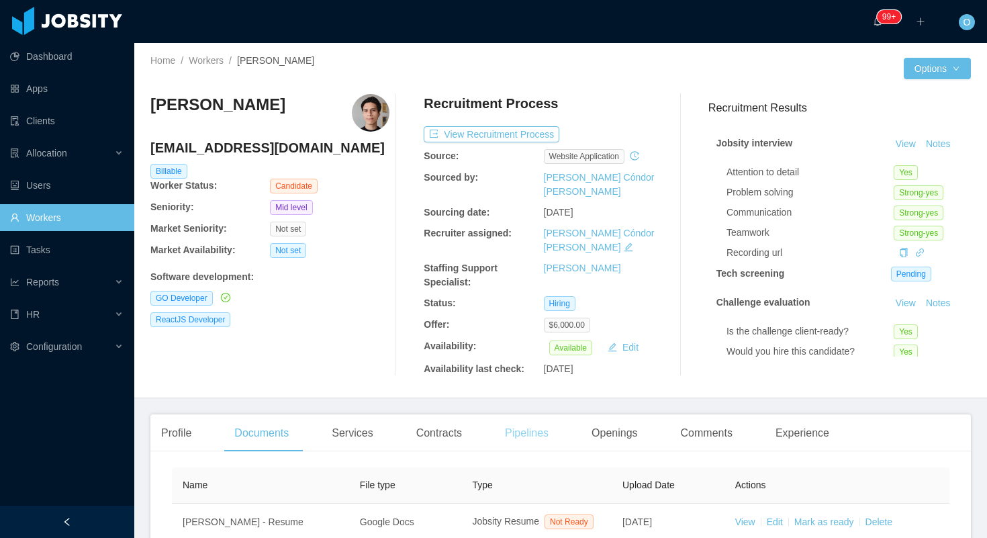
scroll to position [113, 0]
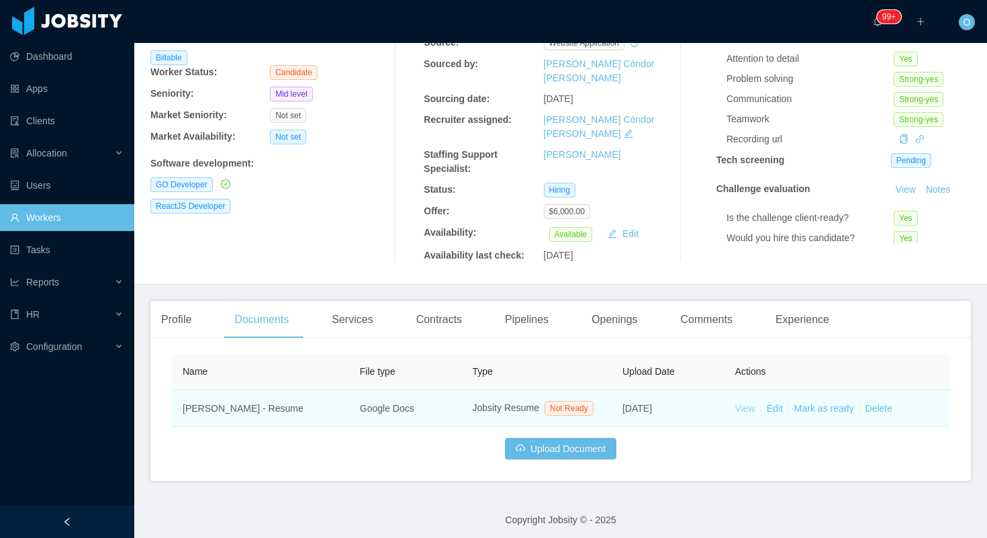
click at [745, 403] on link "View" at bounding box center [745, 408] width 20 height 11
